Goal: Book appointment/travel/reservation

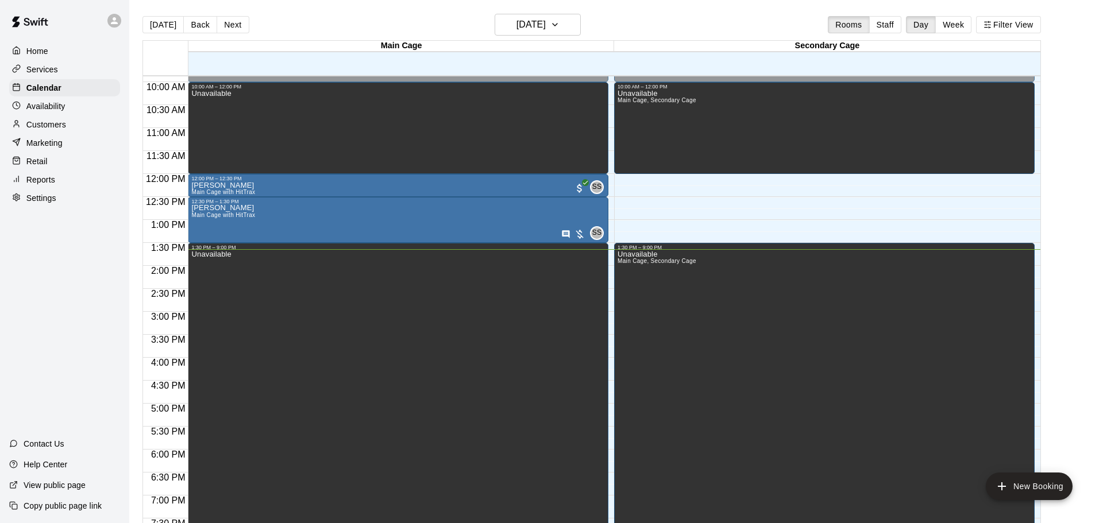
scroll to position [440, 0]
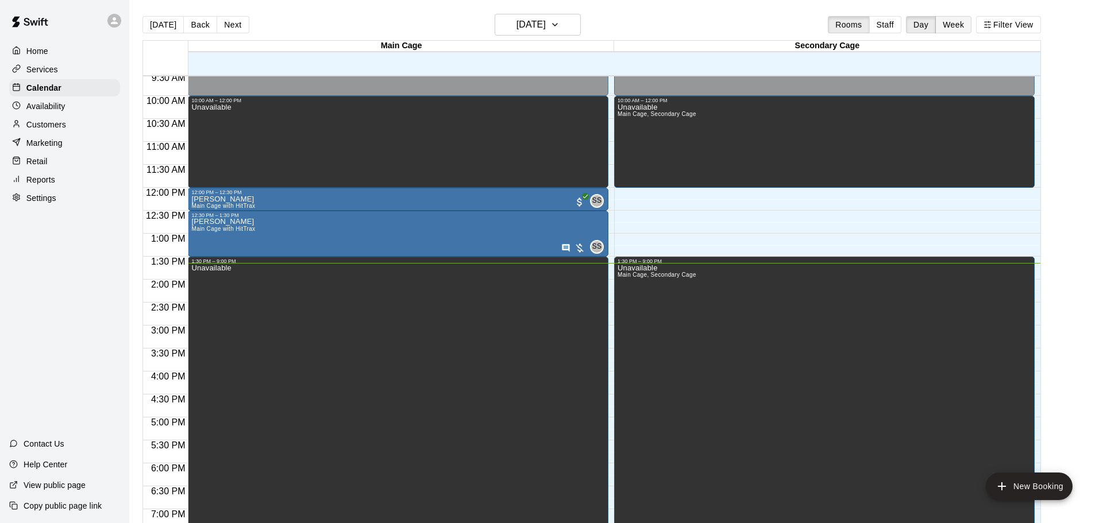
click at [954, 28] on button "Week" at bounding box center [953, 24] width 36 height 17
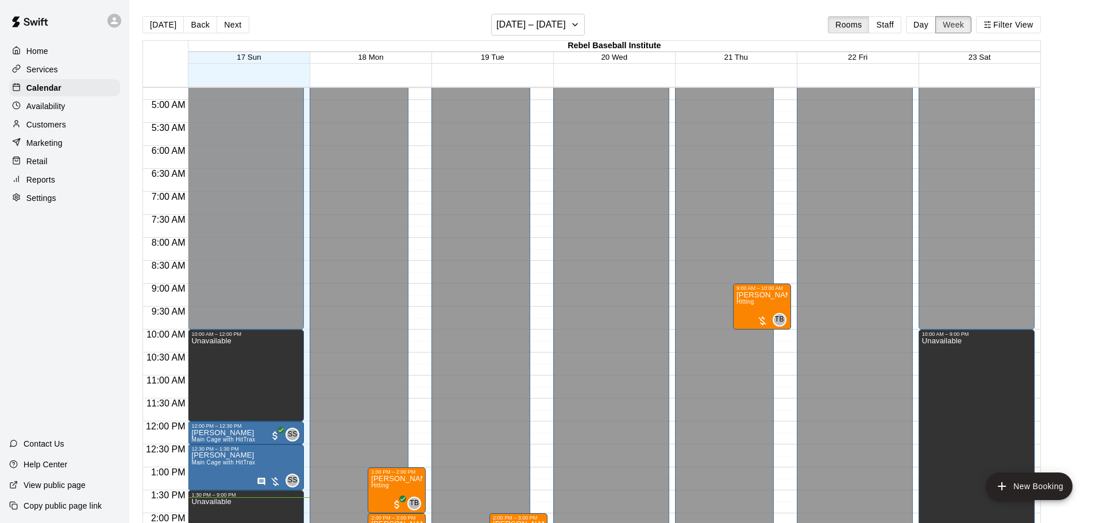
scroll to position [238, 0]
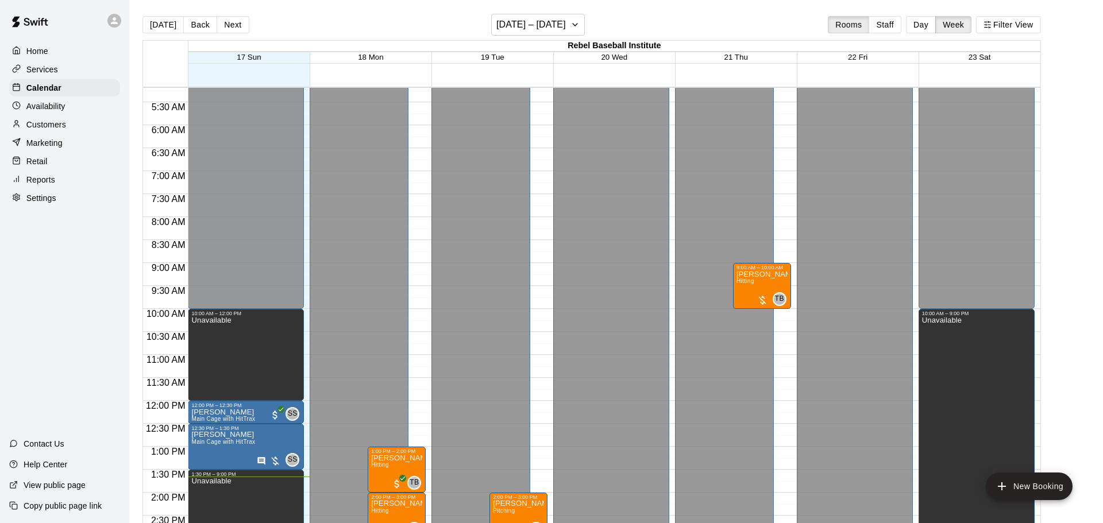
click at [777, 358] on div "12:00 AM – 3:00 PM Closed 3:00 PM – 9:00 PM Unavailable 9:00 AM – 10:00 AM [PER…" at bounding box center [733, 401] width 116 height 1103
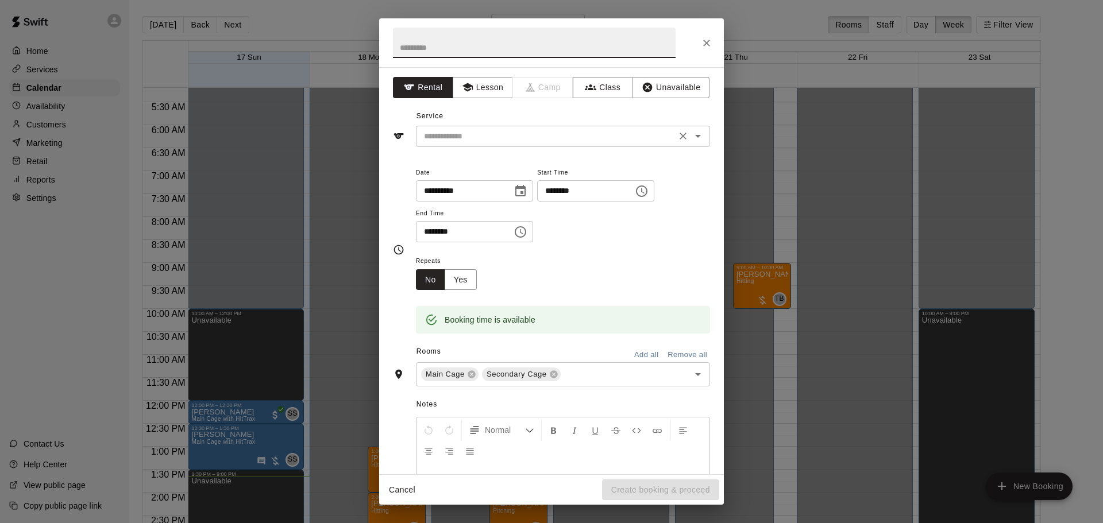
click at [487, 131] on input "text" at bounding box center [545, 136] width 253 height 14
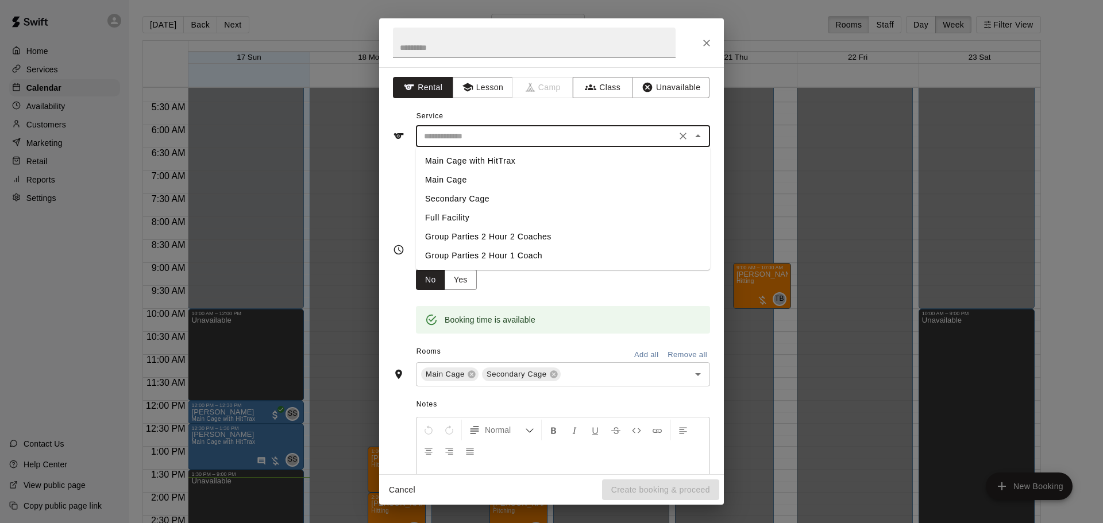
click at [456, 219] on li "Full Facility" at bounding box center [563, 218] width 294 height 19
type input "**********"
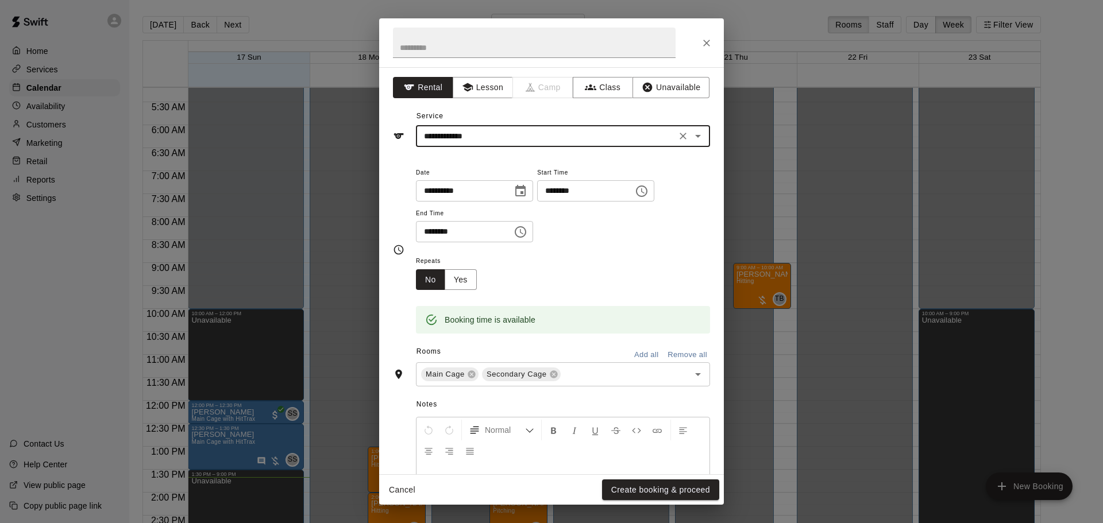
click at [526, 238] on icon "Choose time, selected time is 11:30 AM" at bounding box center [520, 231] width 11 height 11
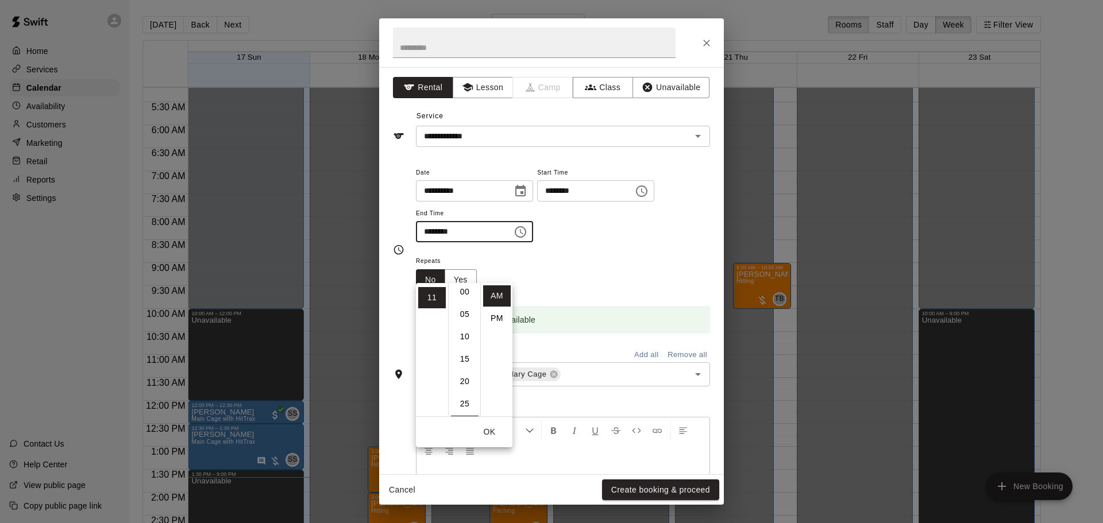
scroll to position [0, 0]
click at [466, 299] on li "00" at bounding box center [465, 295] width 28 height 21
click at [559, 290] on div "Repeats No Yes" at bounding box center [563, 272] width 294 height 36
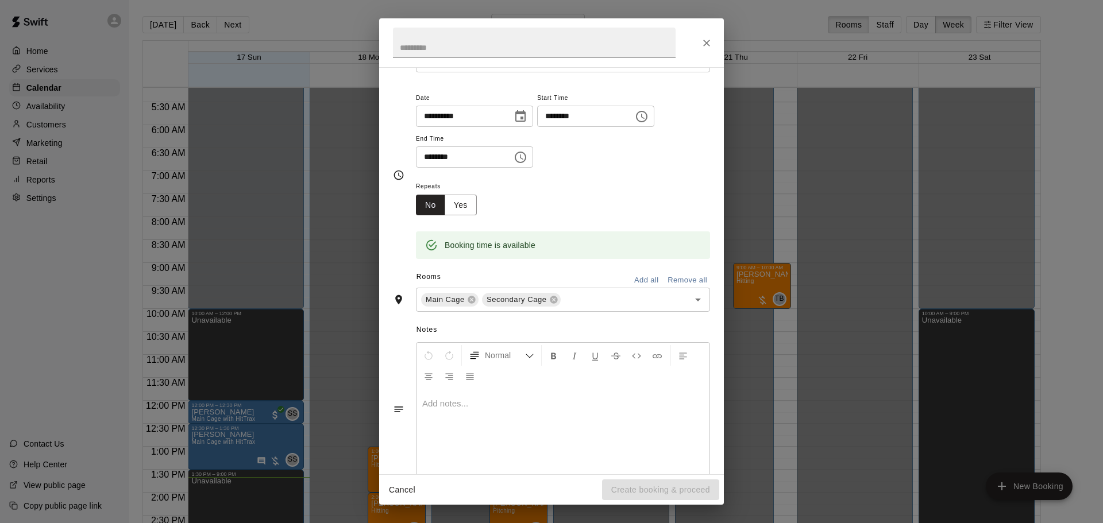
scroll to position [138, 0]
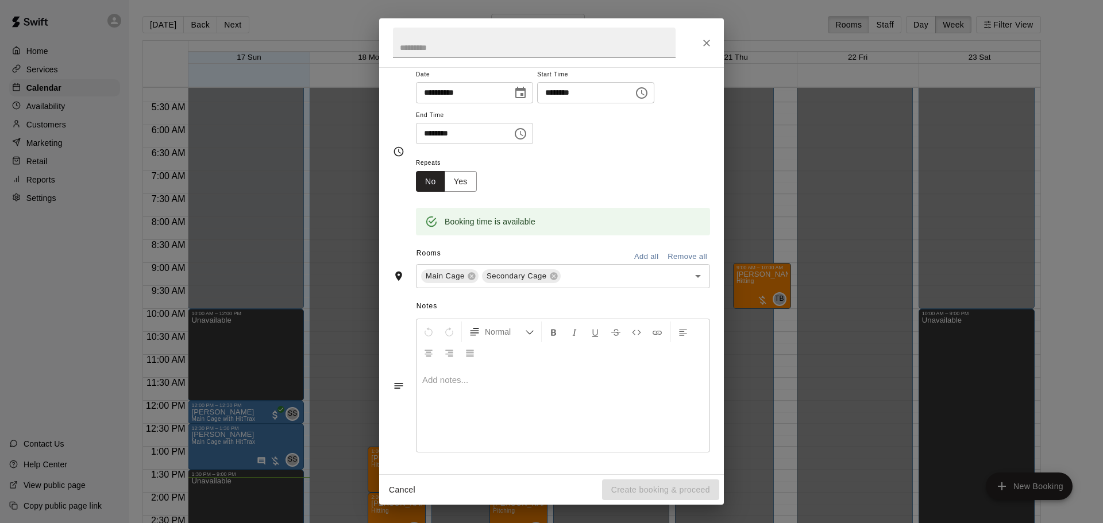
click at [527, 134] on icon "Choose time, selected time is 11:00 AM" at bounding box center [521, 134] width 14 height 14
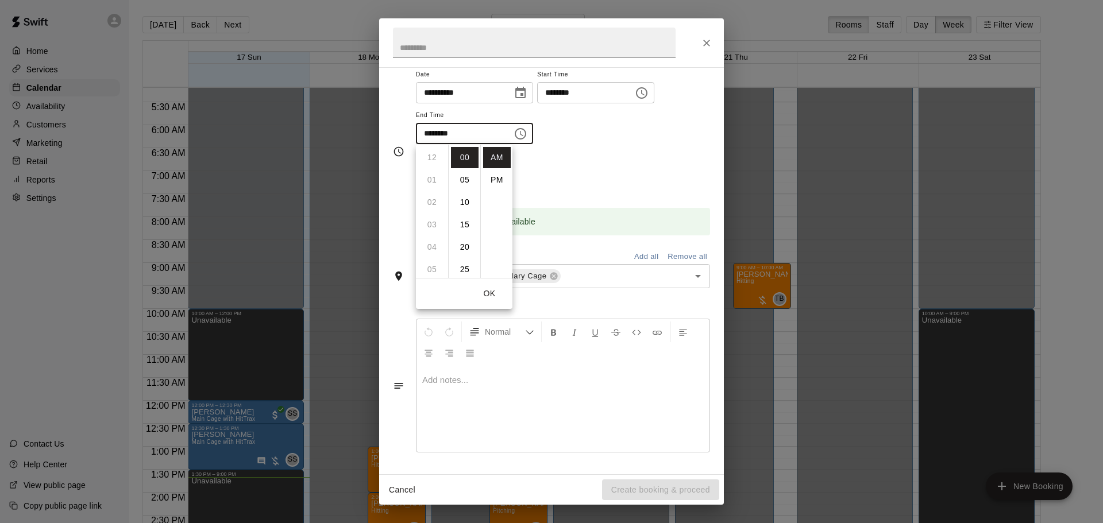
scroll to position [245, 0]
click at [496, 180] on li "PM" at bounding box center [497, 179] width 28 height 21
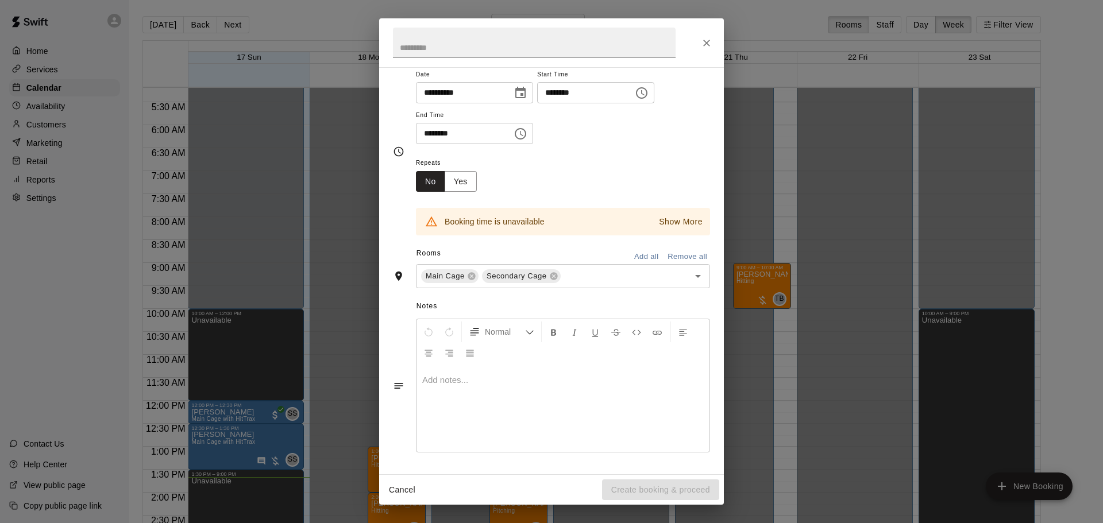
scroll to position [132, 0]
click at [434, 138] on input "********" at bounding box center [460, 133] width 88 height 21
click at [527, 140] on icon "Choose time, selected time is 11:00 PM" at bounding box center [521, 134] width 14 height 14
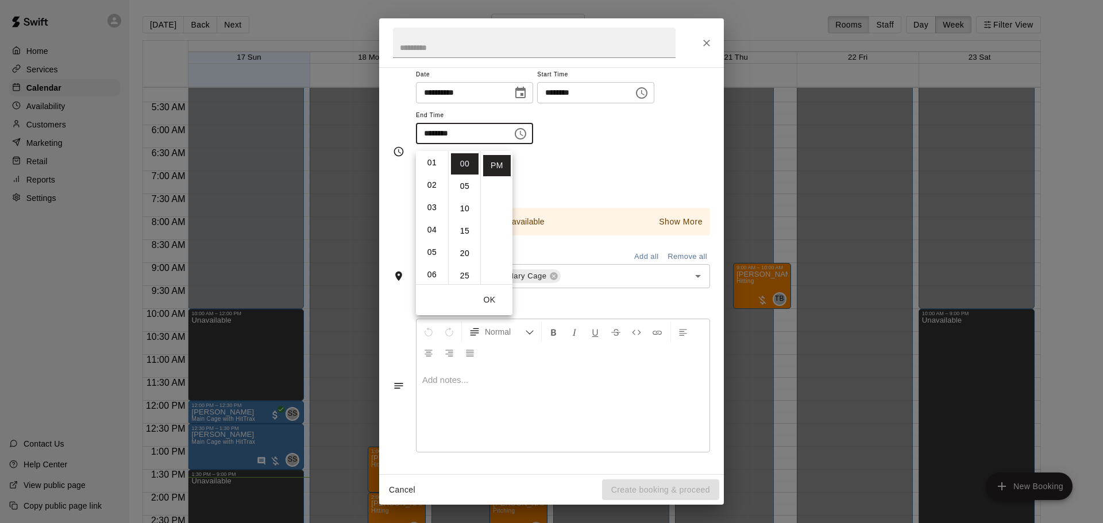
scroll to position [0, 0]
click at [435, 157] on li "12" at bounding box center [432, 163] width 28 height 21
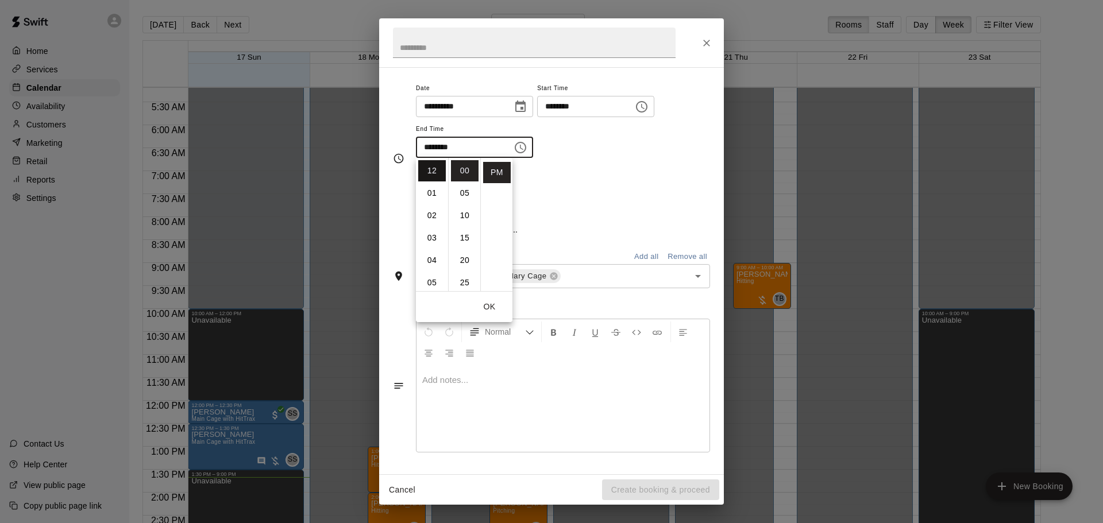
type input "********"
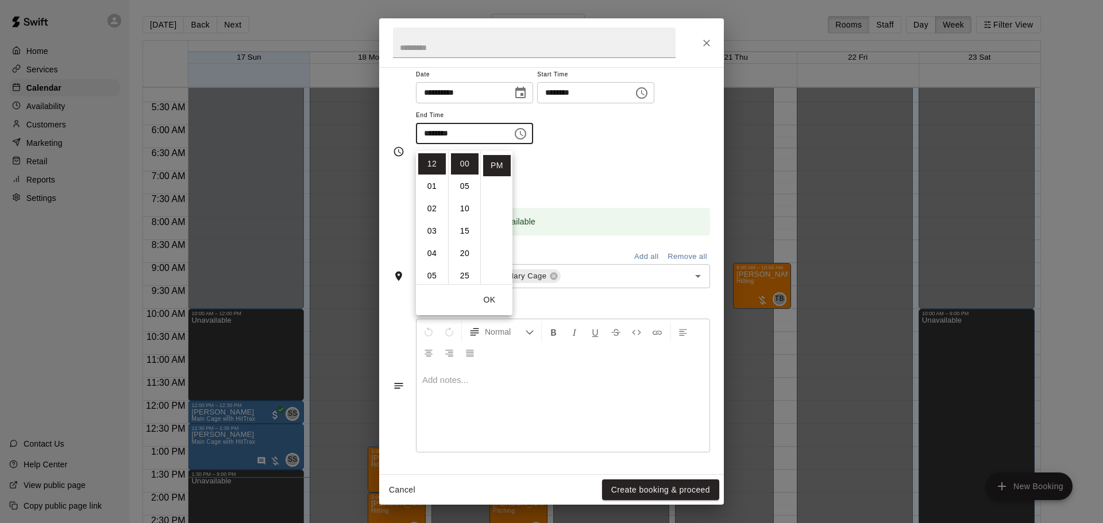
scroll to position [132, 0]
click at [616, 155] on div "**********" at bounding box center [563, 111] width 294 height 89
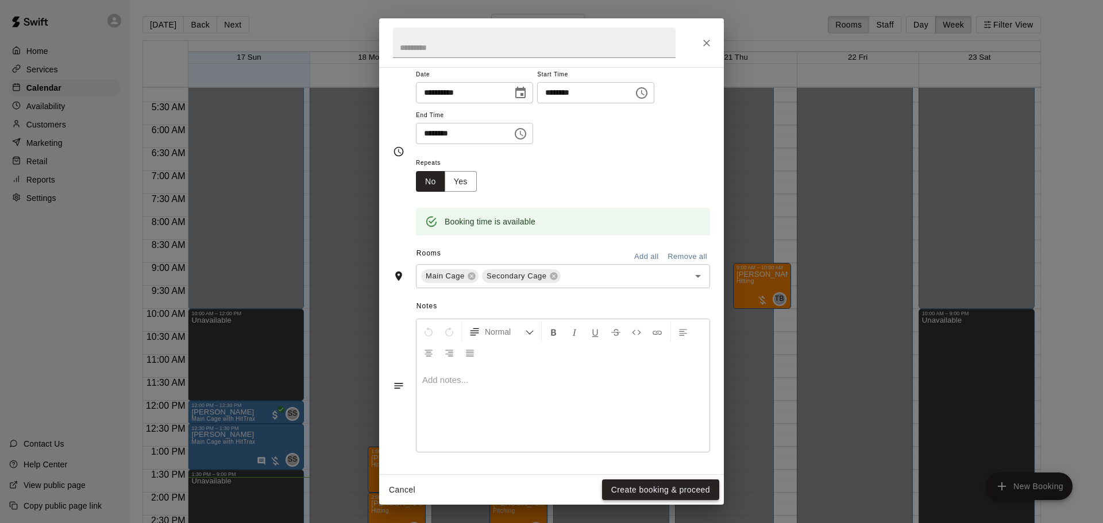
click at [641, 487] on button "Create booking & proceed" at bounding box center [660, 490] width 117 height 21
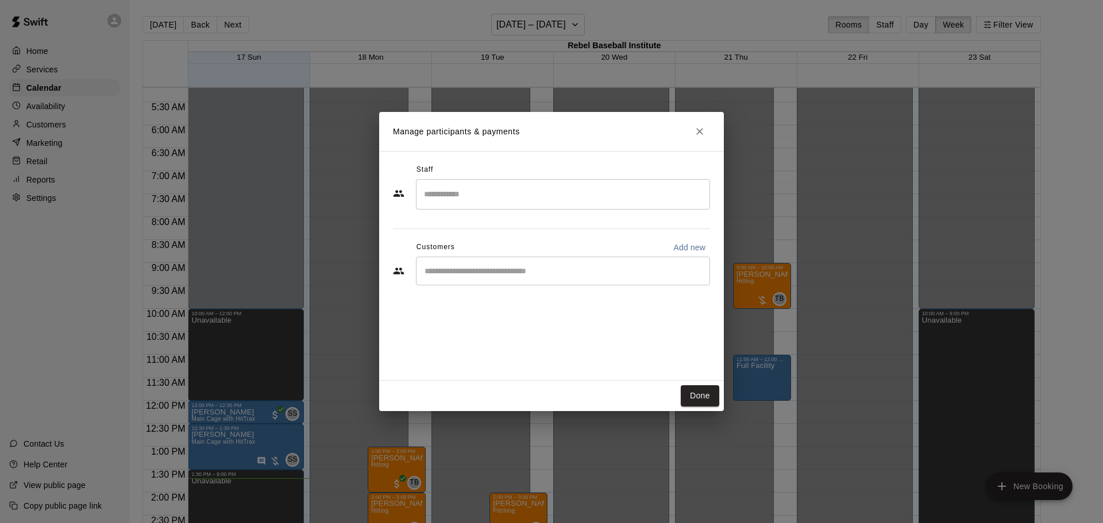
click at [487, 267] on input "Start typing to search customers..." at bounding box center [563, 270] width 284 height 11
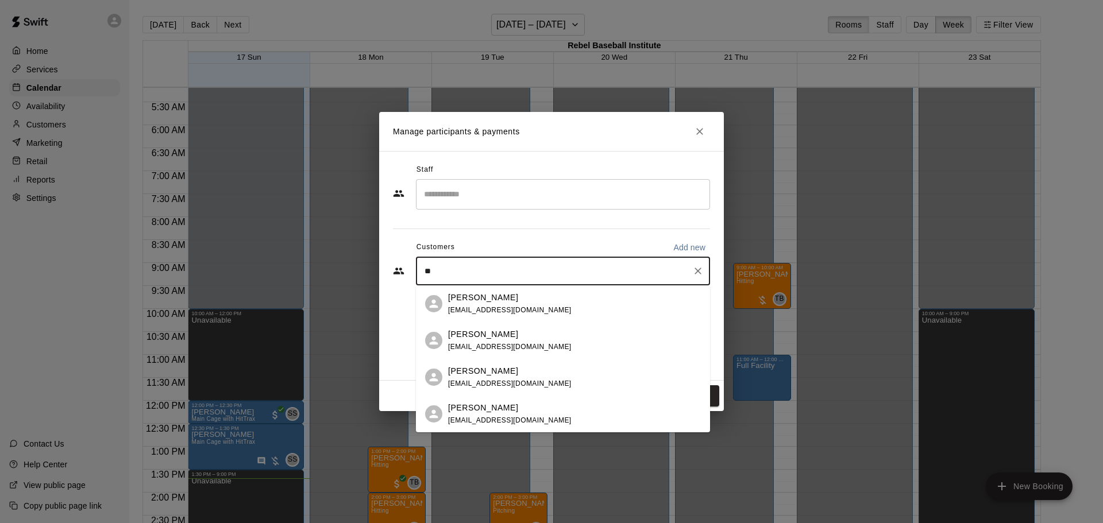
type input "*"
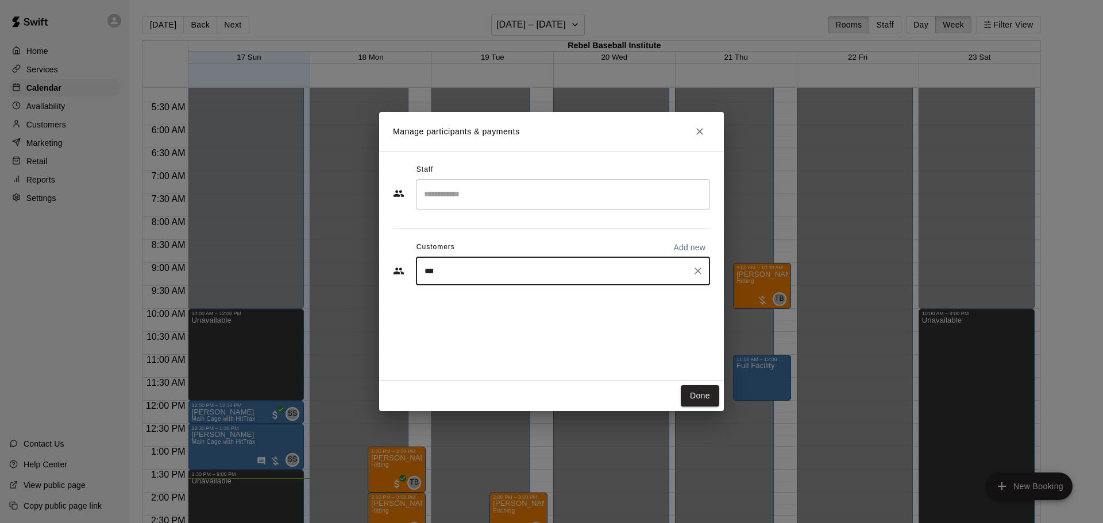
type input "****"
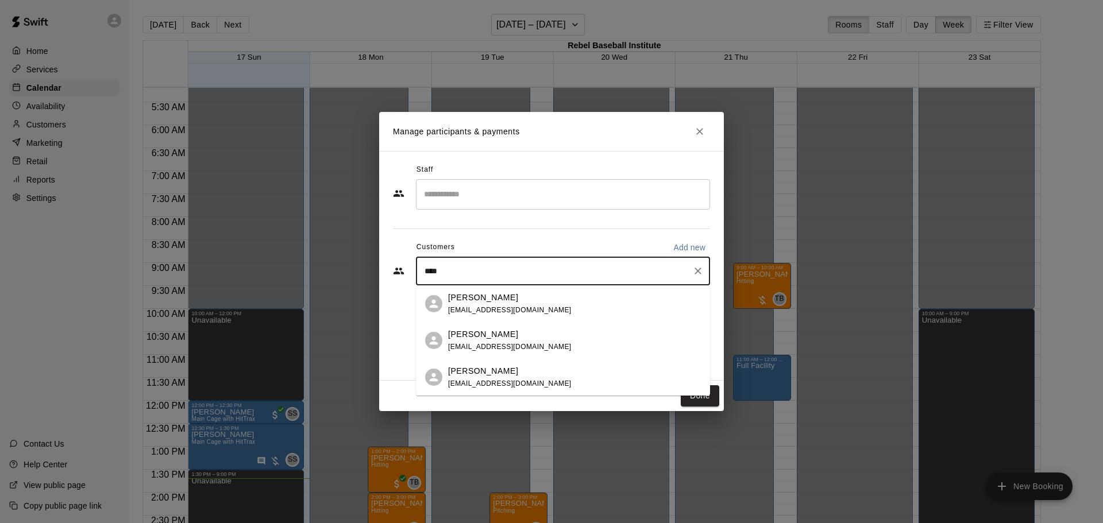
click at [502, 296] on p "[PERSON_NAME]" at bounding box center [483, 298] width 70 height 12
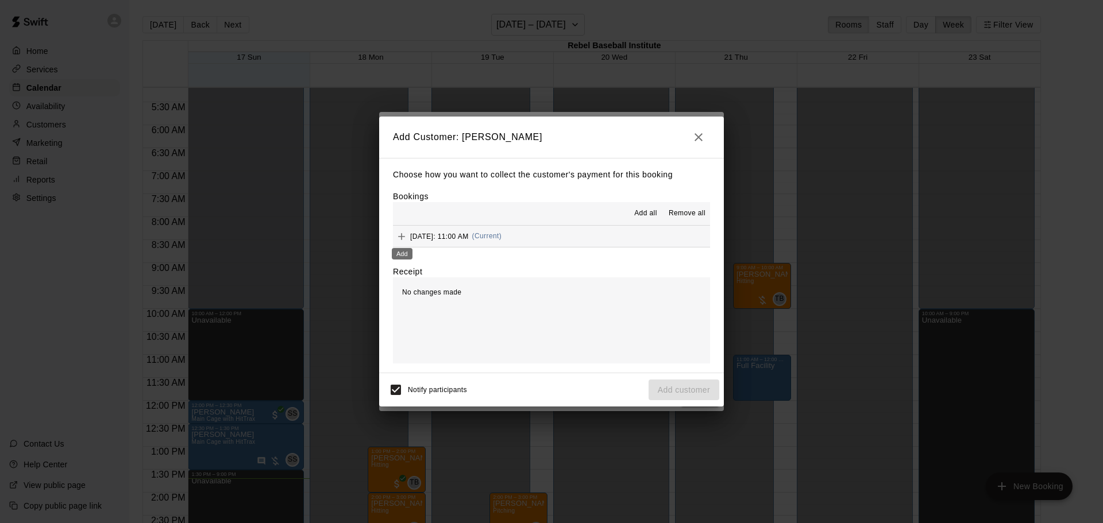
click at [400, 237] on icon "Add" at bounding box center [401, 236] width 11 height 11
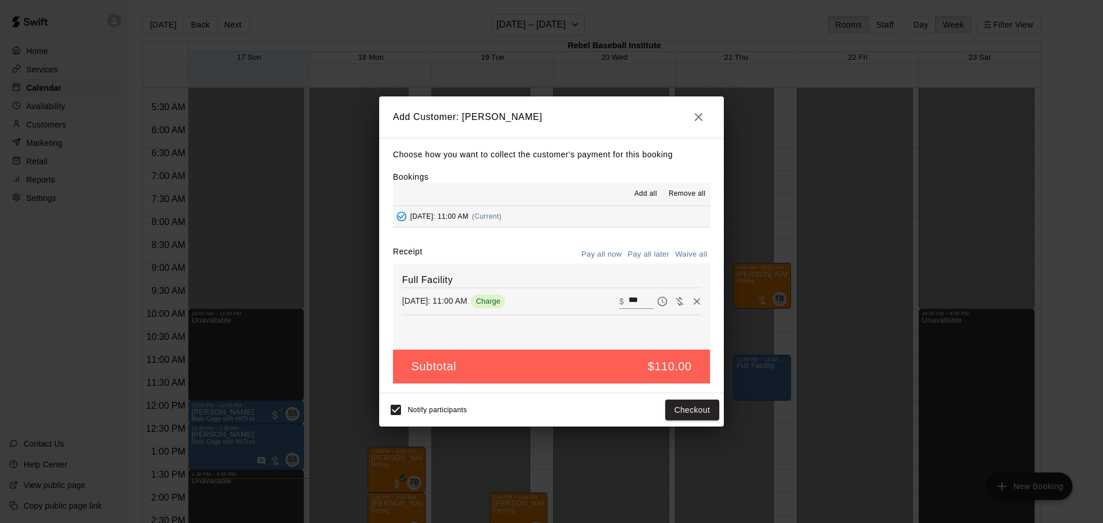
click at [654, 255] on button "Pay all later" at bounding box center [649, 255] width 48 height 18
click at [668, 411] on button "Add customer" at bounding box center [683, 410] width 71 height 21
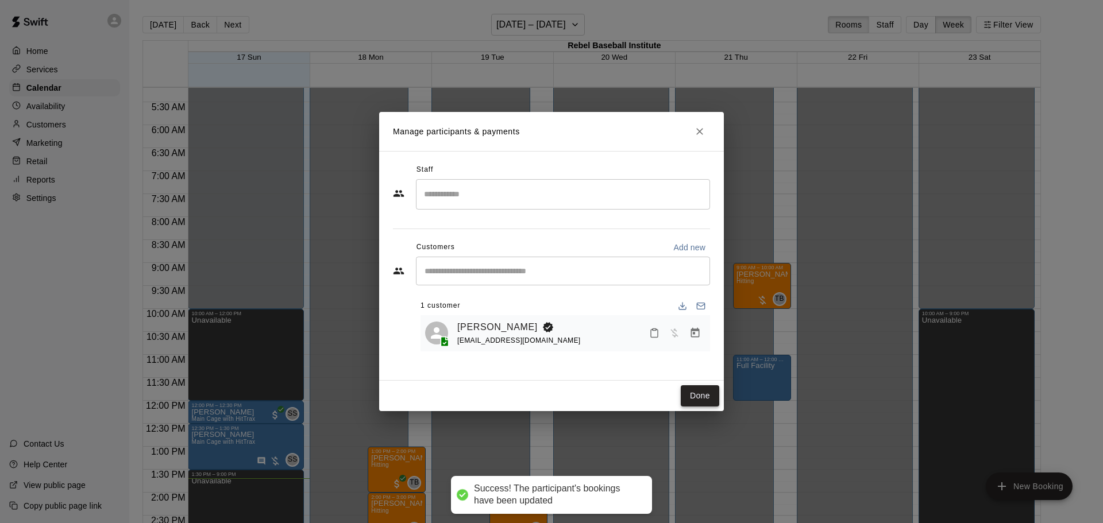
click at [693, 400] on button "Done" at bounding box center [700, 395] width 38 height 21
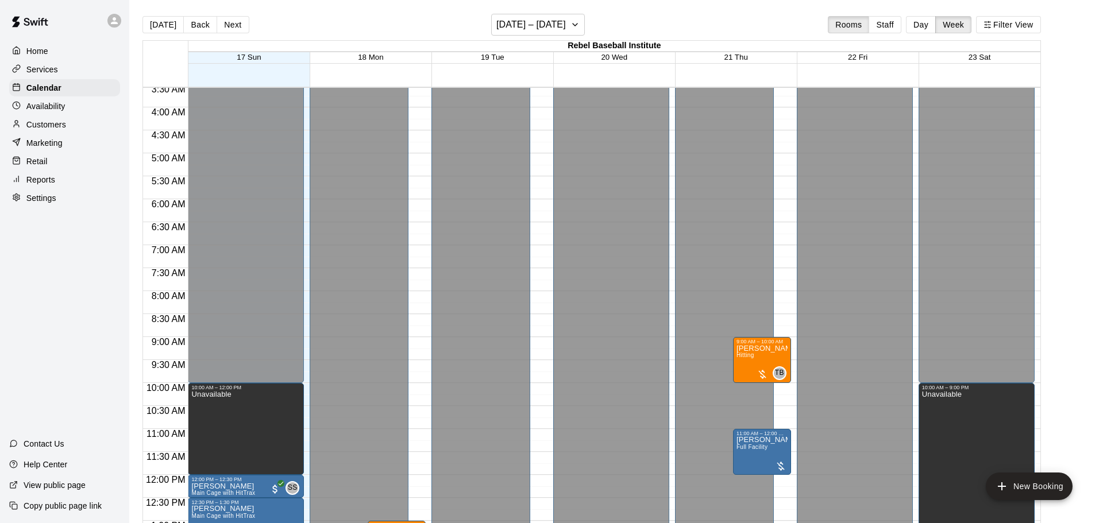
scroll to position [163, 0]
